Goal: Submit feedback/report problem

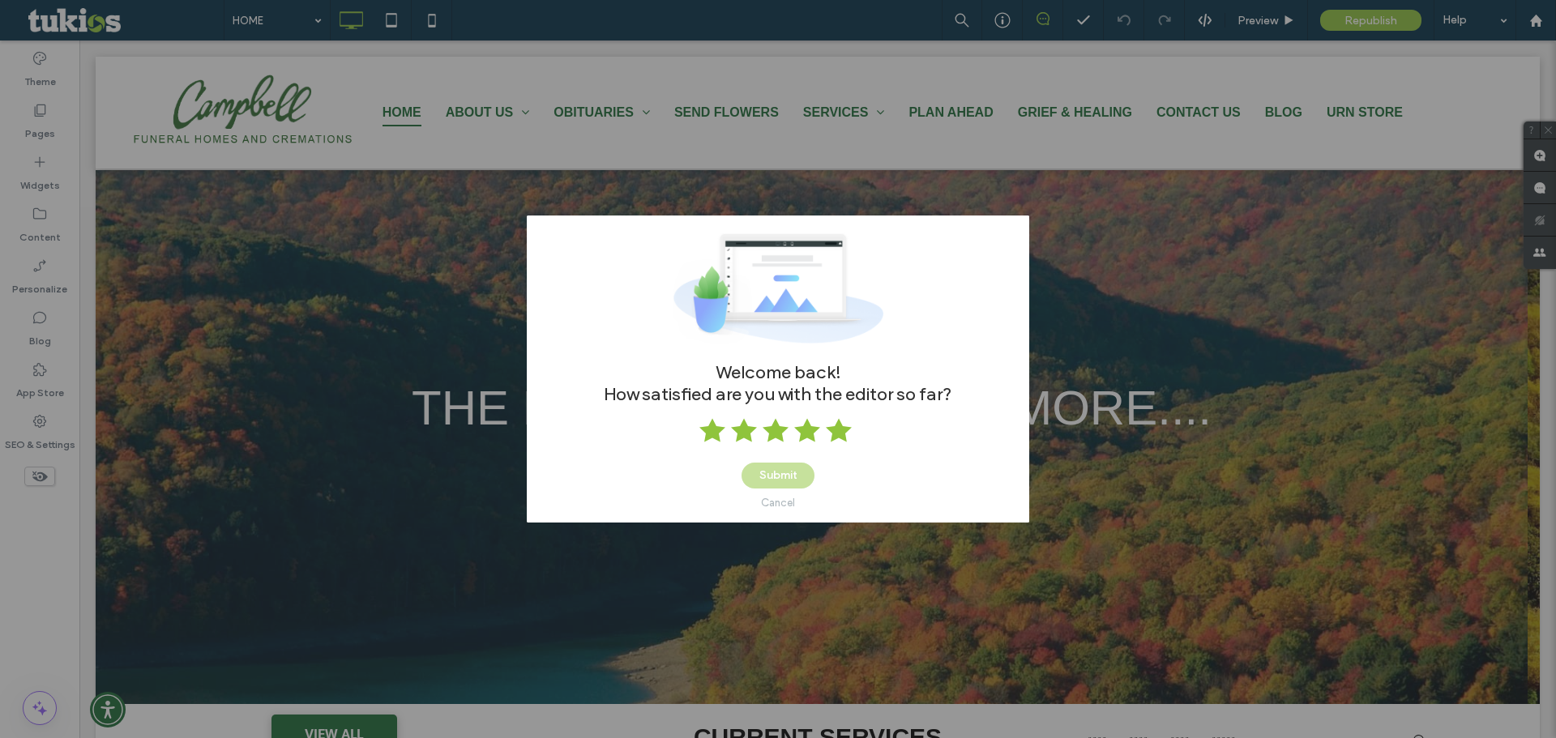
click at [829, 427] on use at bounding box center [839, 430] width 26 height 23
click at [781, 476] on button "Submit" at bounding box center [777, 476] width 73 height 26
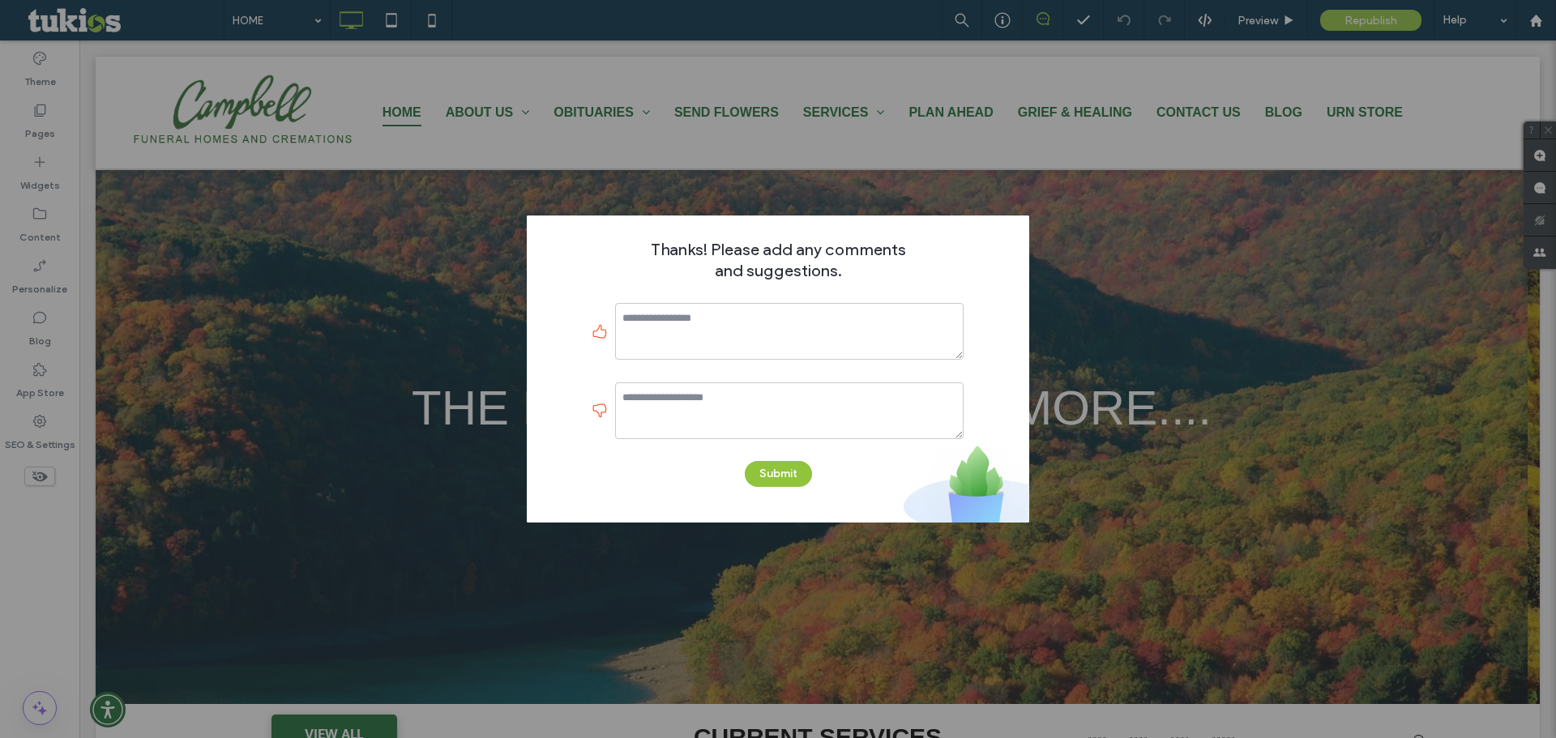
click at [797, 459] on div "Thanks! Please add any comments and suggestions. Submit" at bounding box center [778, 369] width 502 height 307
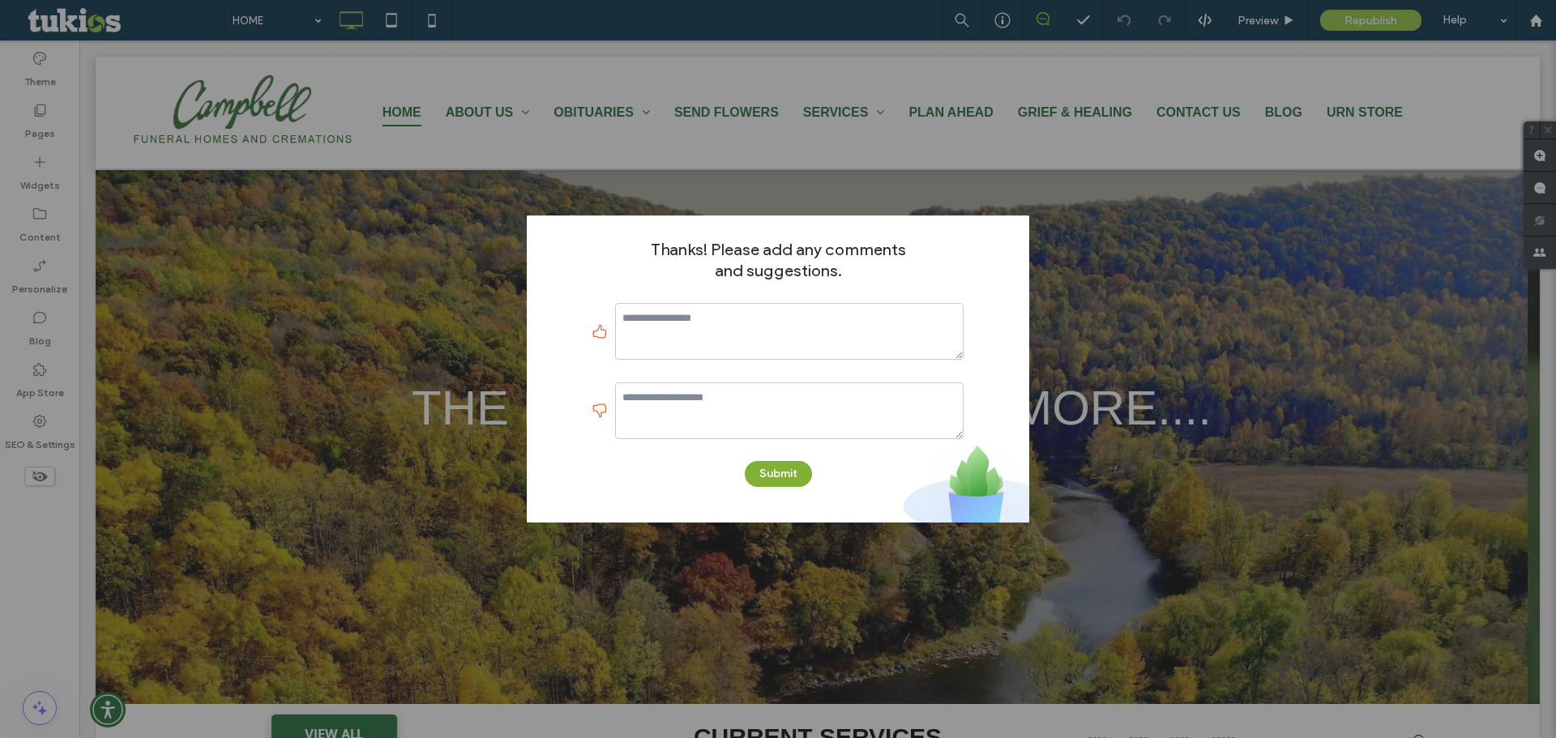
click at [789, 471] on button "Submit" at bounding box center [778, 474] width 67 height 26
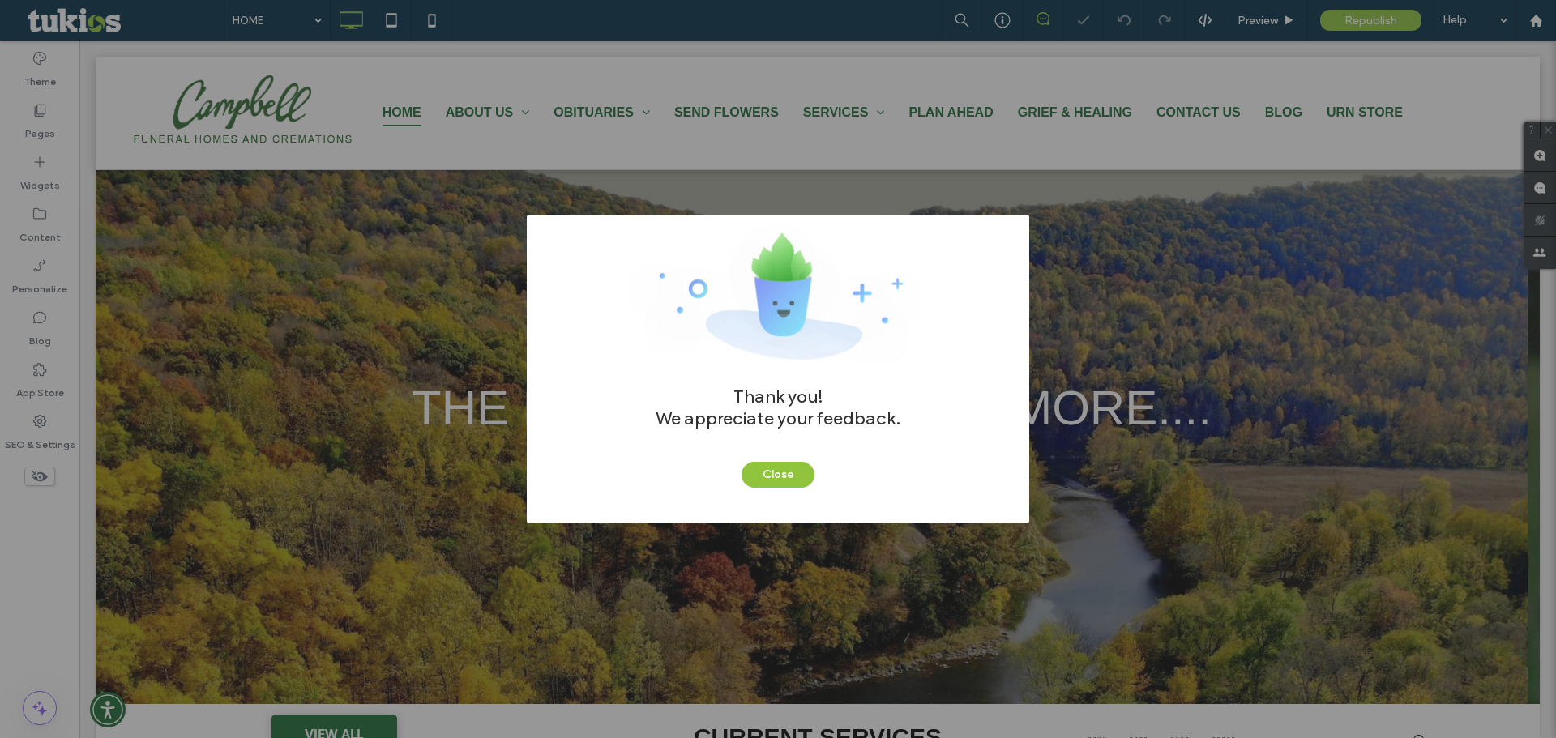
click at [789, 471] on button "Close" at bounding box center [777, 475] width 73 height 26
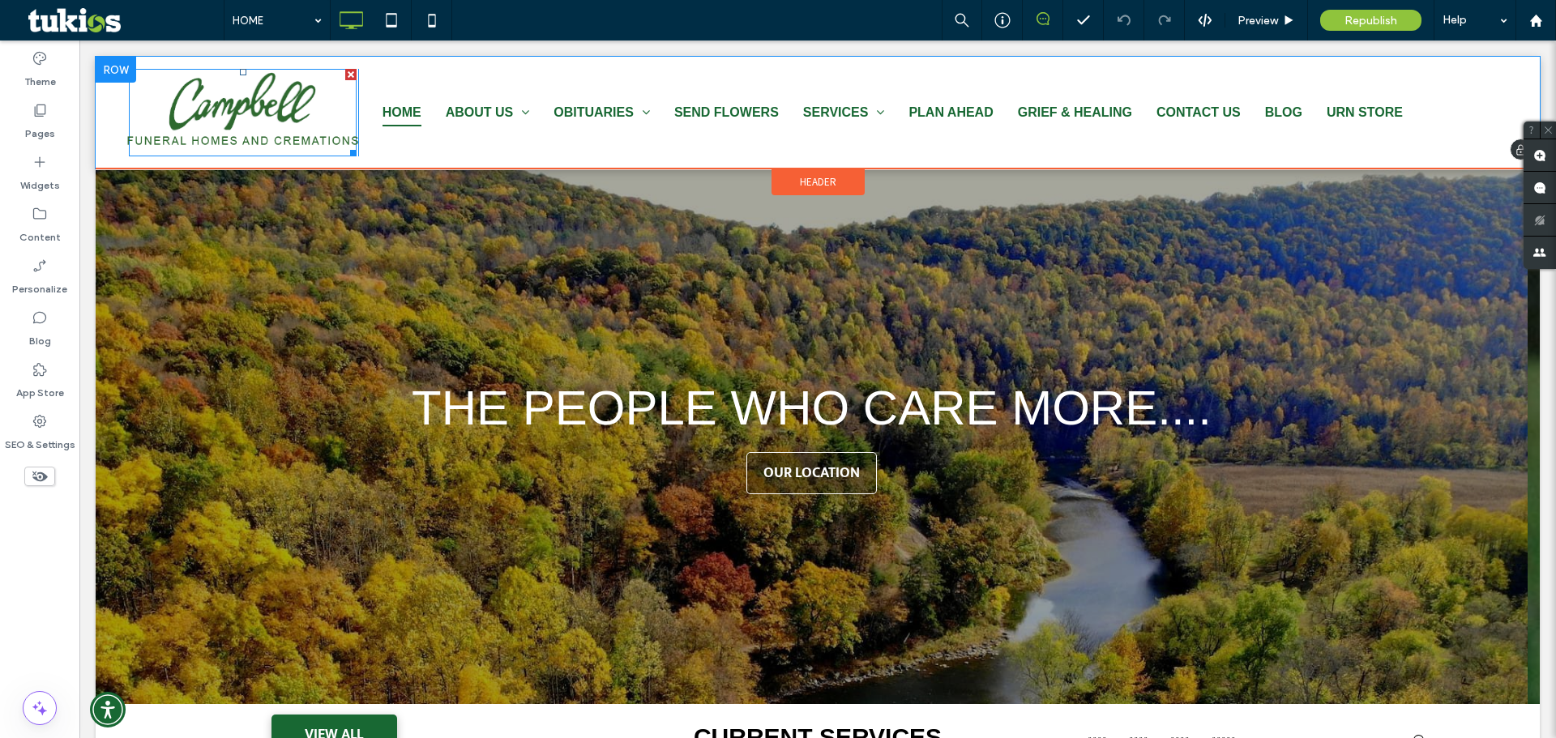
click at [228, 138] on img at bounding box center [242, 112] width 241 height 93
